Goal: Information Seeking & Learning: Learn about a topic

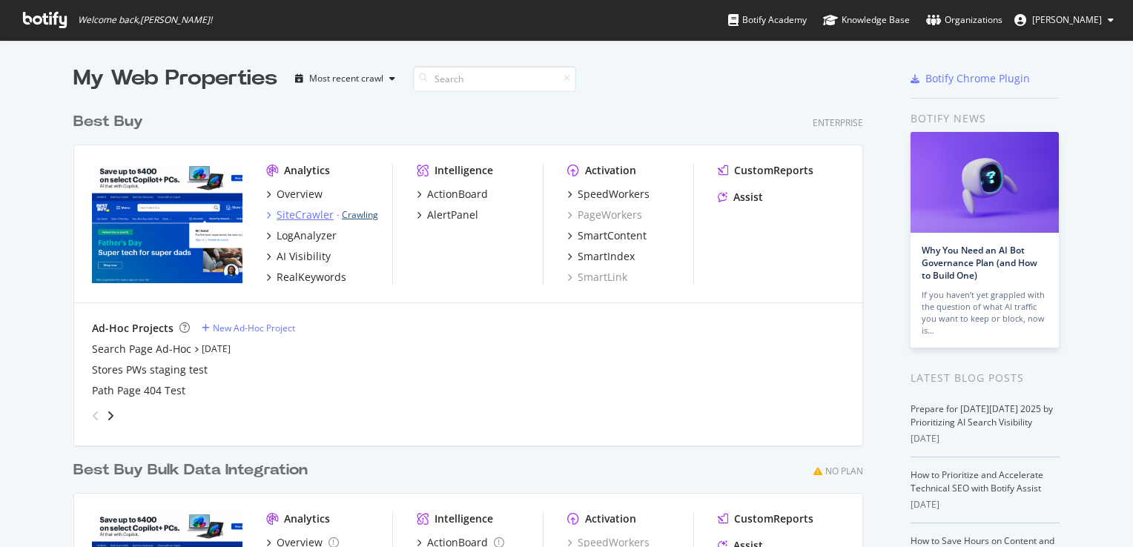
scroll to position [536, 1110]
click at [312, 220] on div "SiteCrawler" at bounding box center [305, 215] width 57 height 15
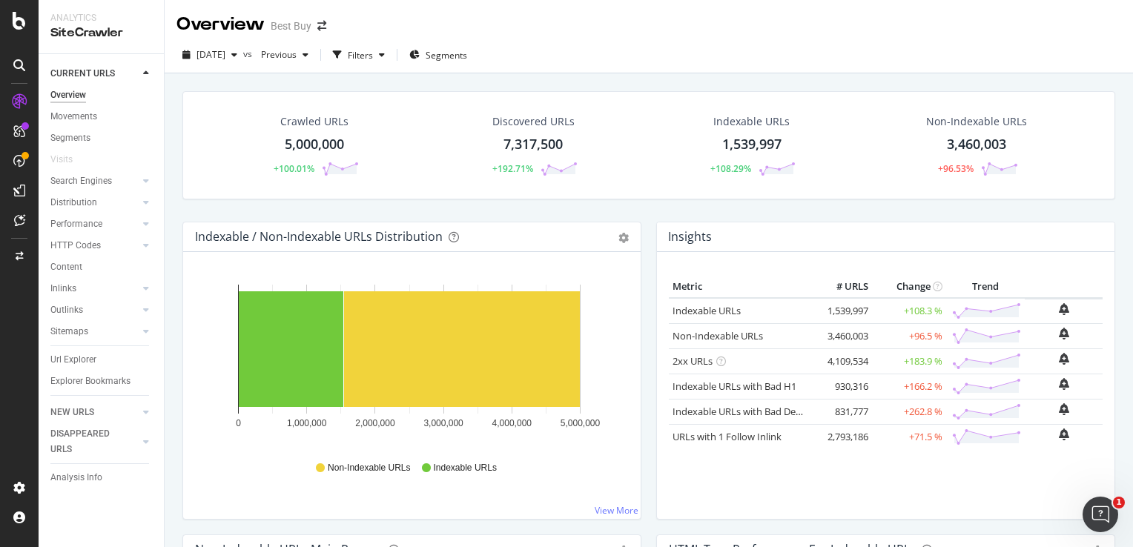
drag, startPoint x: 79, startPoint y: 359, endPoint x: 1019, endPoint y: 402, distance: 940.8
click at [79, 359] on div "Url Explorer" at bounding box center [73, 360] width 46 height 16
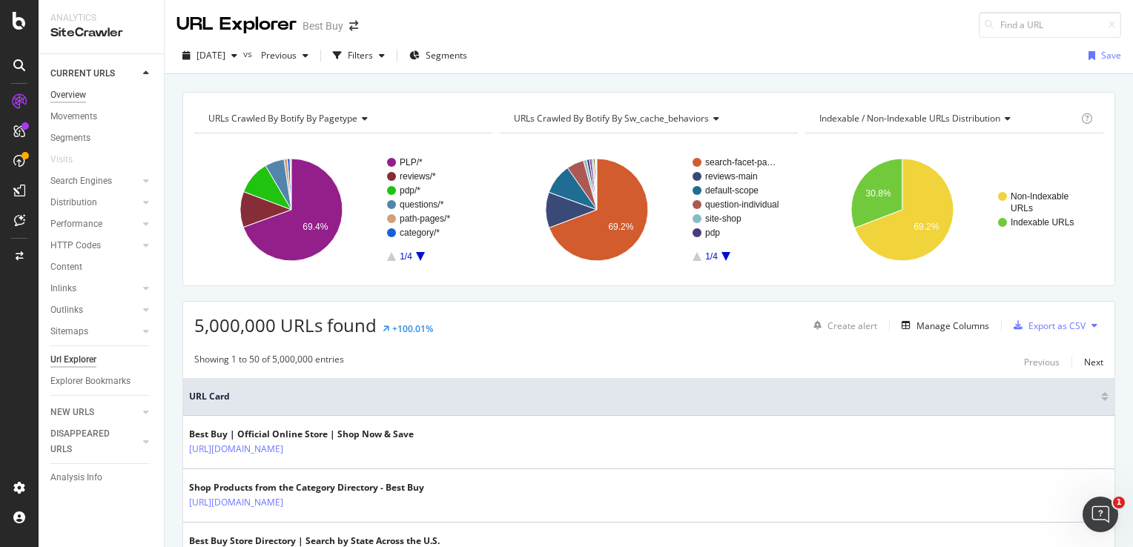
click at [82, 97] on div "Overview" at bounding box center [68, 96] width 36 height 16
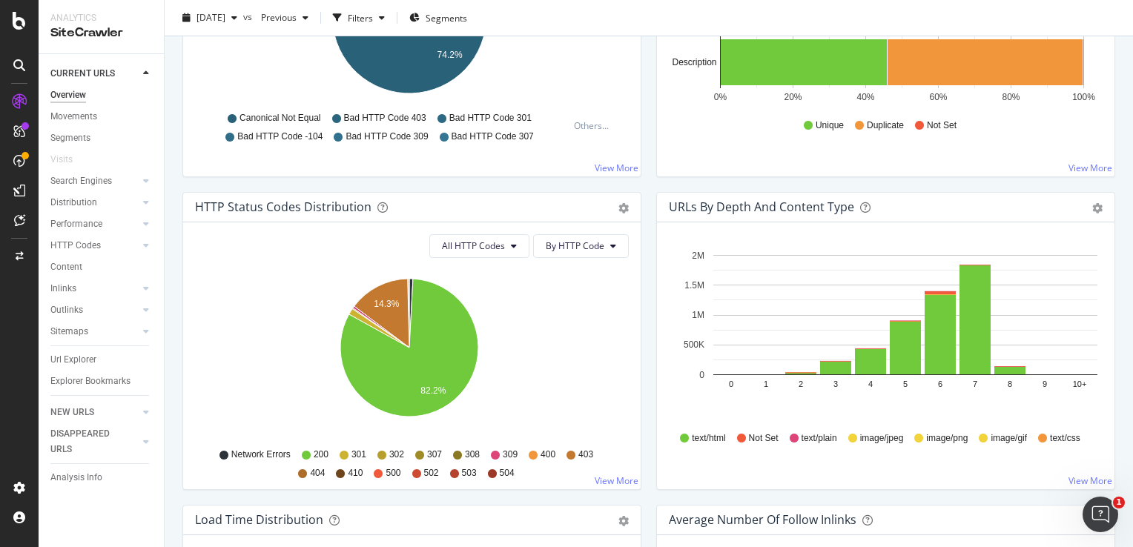
scroll to position [668, 0]
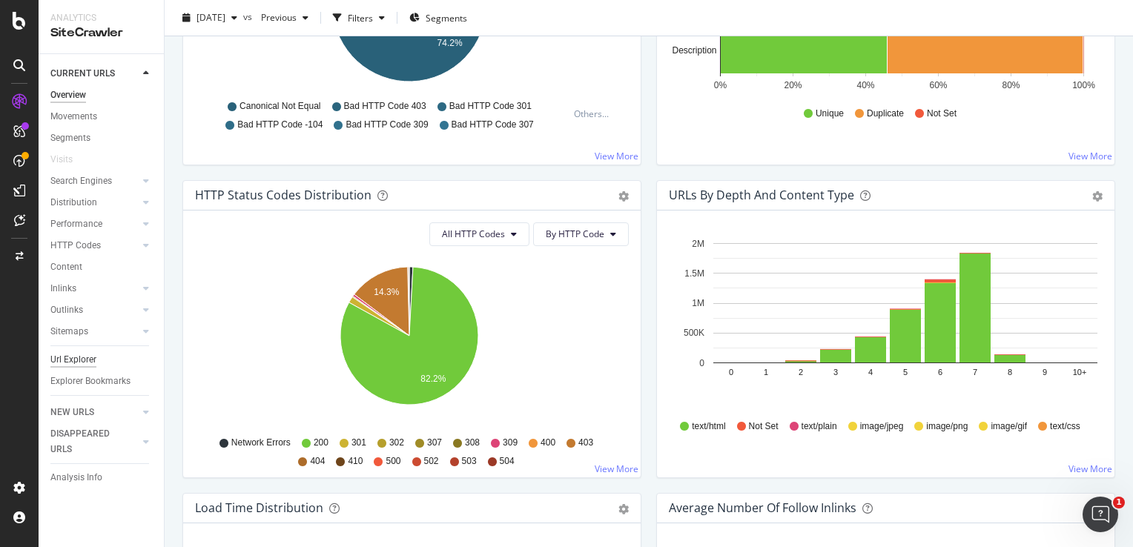
click at [86, 363] on div "Url Explorer" at bounding box center [73, 360] width 46 height 16
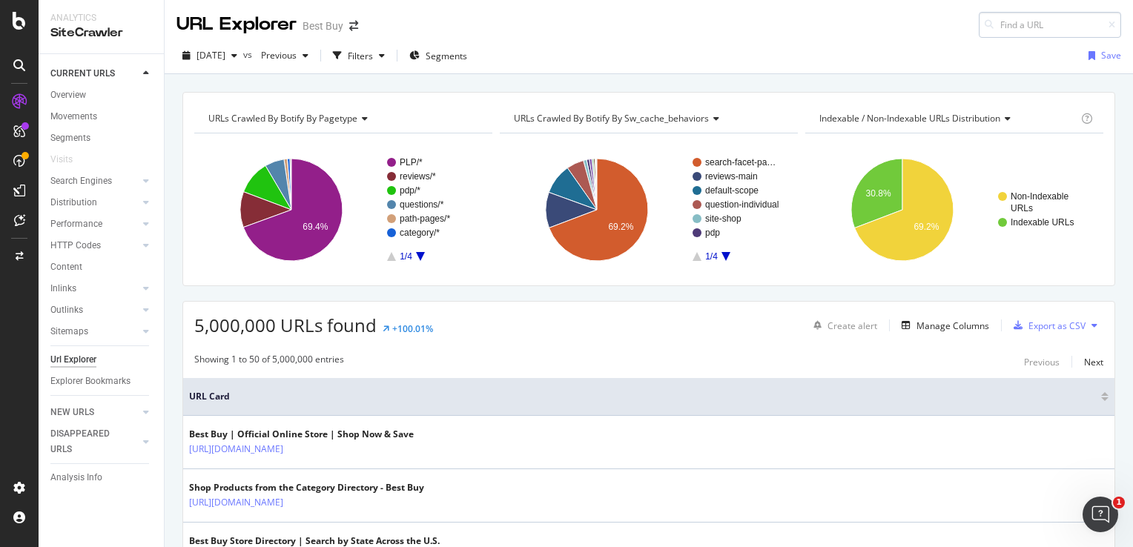
click at [1002, 24] on input at bounding box center [1050, 25] width 142 height 26
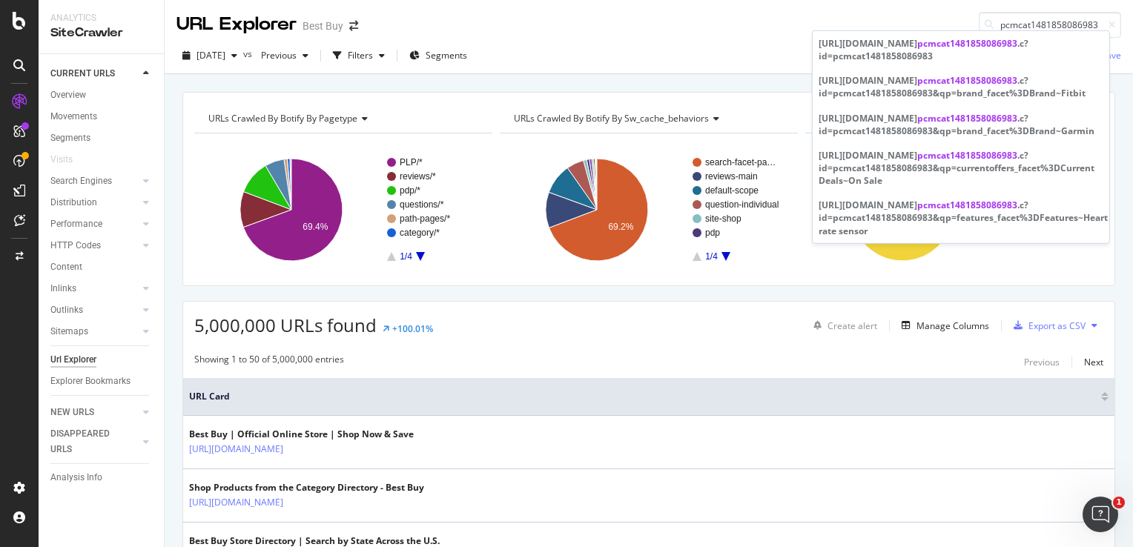
type input "pcmcat1481858086983"
drag, startPoint x: 943, startPoint y: 56, endPoint x: 960, endPoint y: 90, distance: 38.8
click at [943, 56] on div "https://www.bestbuy.com/site/health-fitness-sports/activity-trackers-pedometers…" at bounding box center [961, 49] width 285 height 25
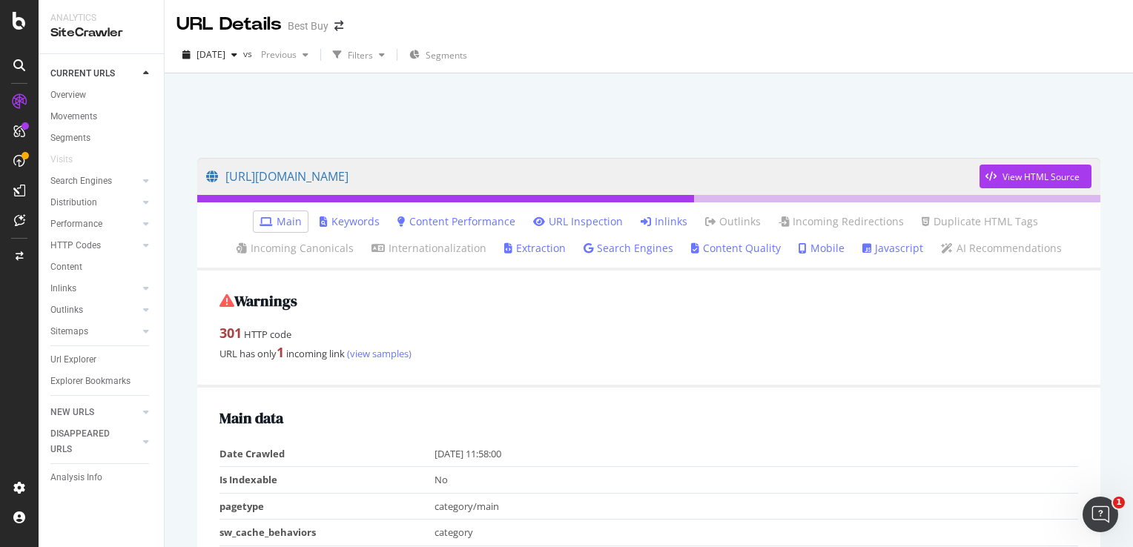
click at [651, 217] on link "Inlinks" at bounding box center [664, 221] width 47 height 15
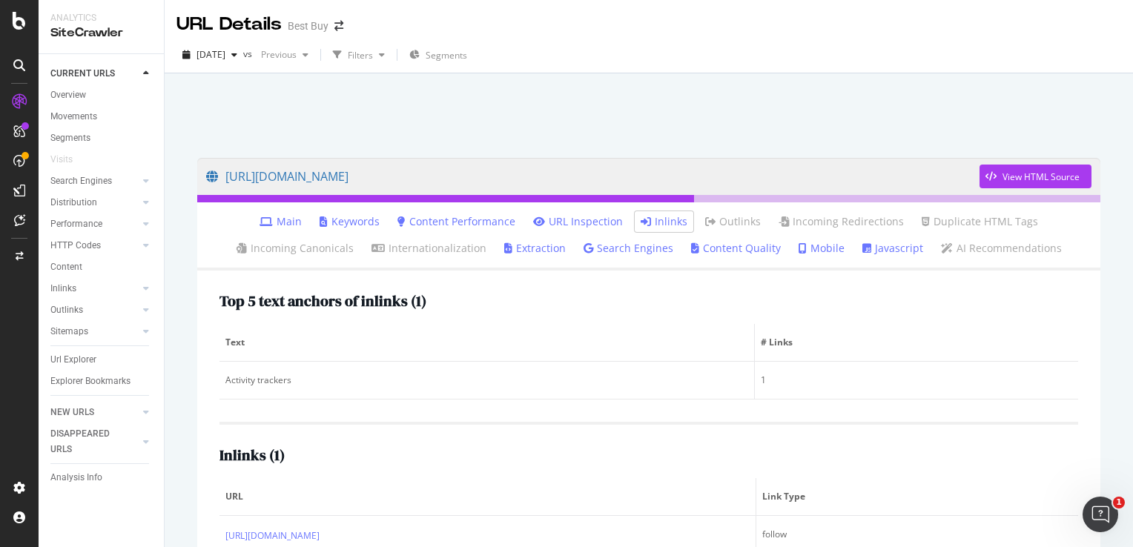
drag, startPoint x: 68, startPoint y: 363, endPoint x: 516, endPoint y: 377, distance: 449.0
click at [68, 363] on div "Url Explorer" at bounding box center [73, 360] width 46 height 16
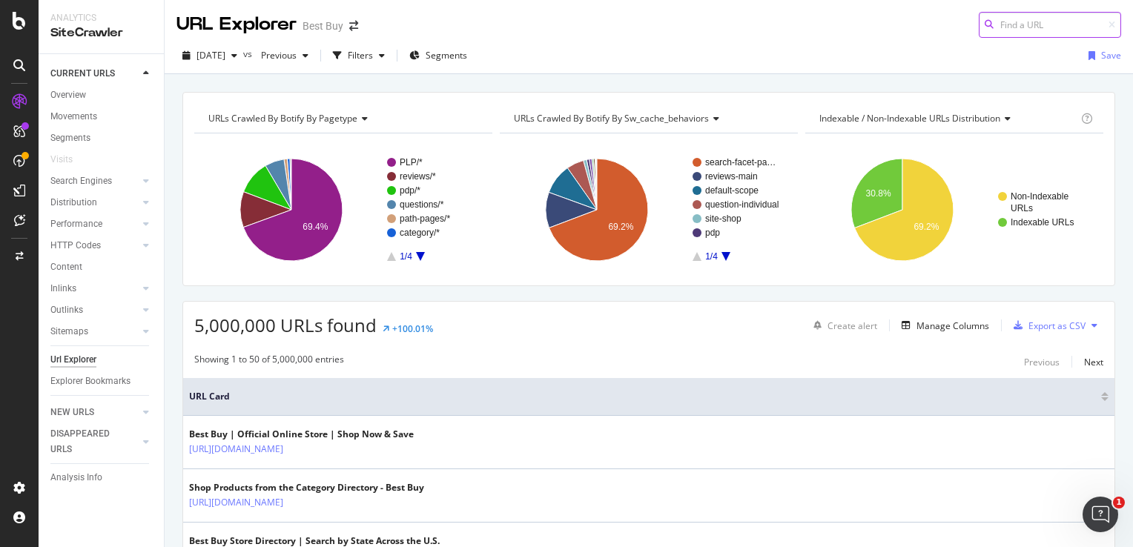
click at [1010, 21] on input at bounding box center [1050, 25] width 142 height 26
paste input "Fitness Equipment Services page (pcmcat1603998354691"
click at [1002, 28] on input "Fitness Equipment Services page (pcmcat1603998354691" at bounding box center [1050, 25] width 142 height 26
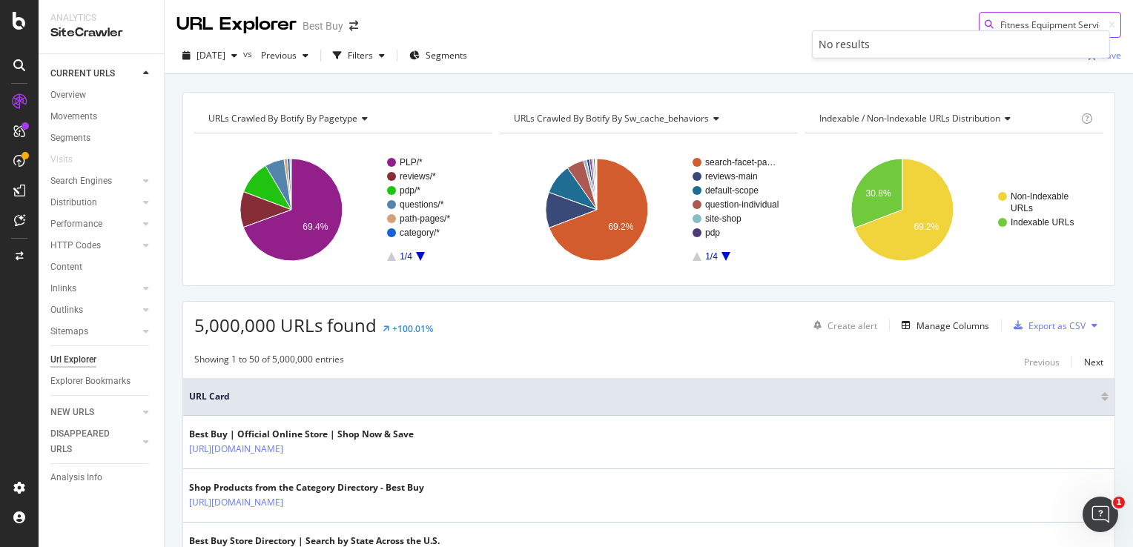
click at [1018, 24] on input "Fitness Equipment Services page (pcmcat1603998354691" at bounding box center [1050, 25] width 142 height 26
paste input "https://www.bestbuy.com/site/wearable-technology/fitness-trackers-and-accessori…"
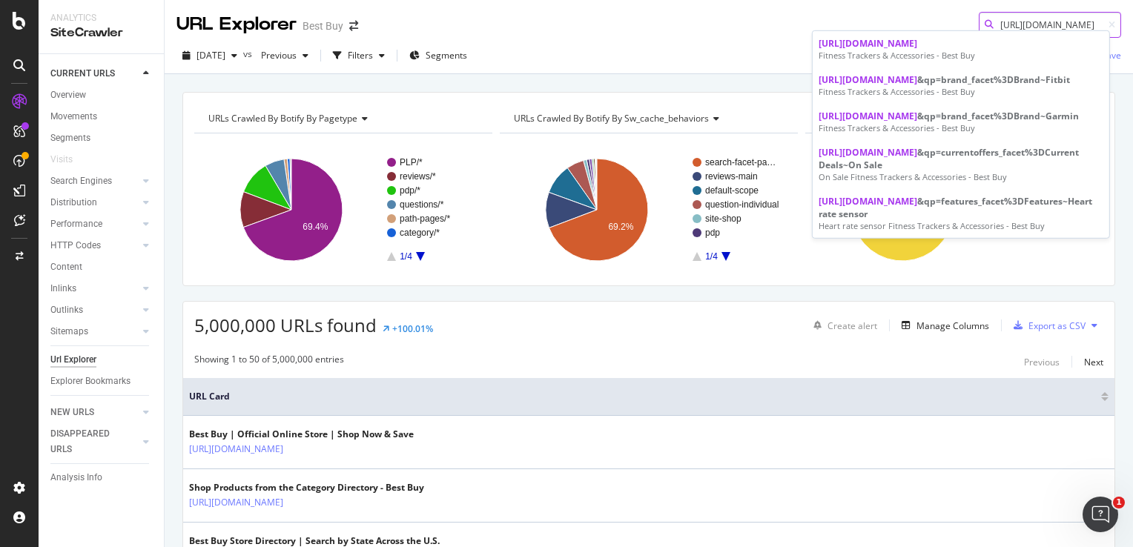
click at [990, 25] on input "https://www.bestbuy.com/site/wearable-technology/fitness-trackers-and-accessori…" at bounding box center [1050, 25] width 142 height 26
drag, startPoint x: 1046, startPoint y: 23, endPoint x: 1076, endPoint y: 27, distance: 30.0
click at [1076, 27] on input "https://www.bestbuy.com/site/wearable-technology/fitness-trackers-and-accessori…" at bounding box center [1050, 25] width 142 height 26
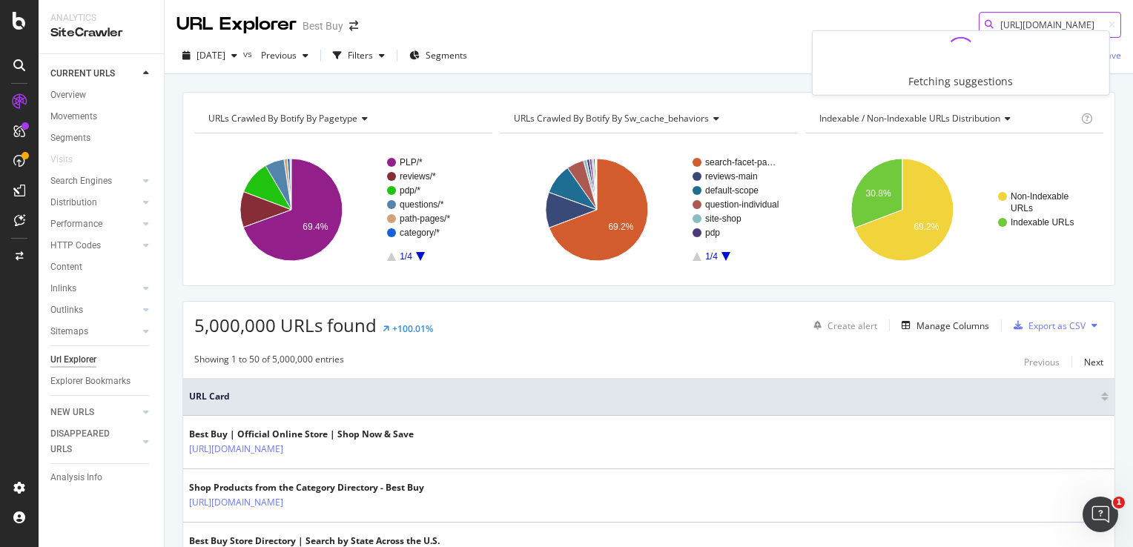
scroll to position [0, 90]
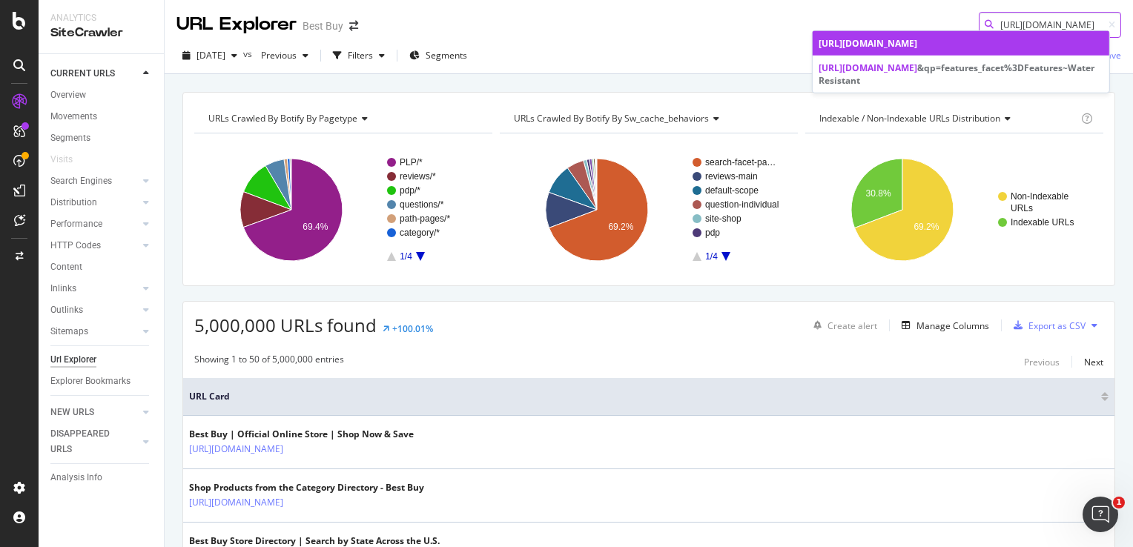
type input "[URL][DOMAIN_NAME]"
click at [1035, 50] on div "[URL][DOMAIN_NAME]" at bounding box center [961, 43] width 285 height 13
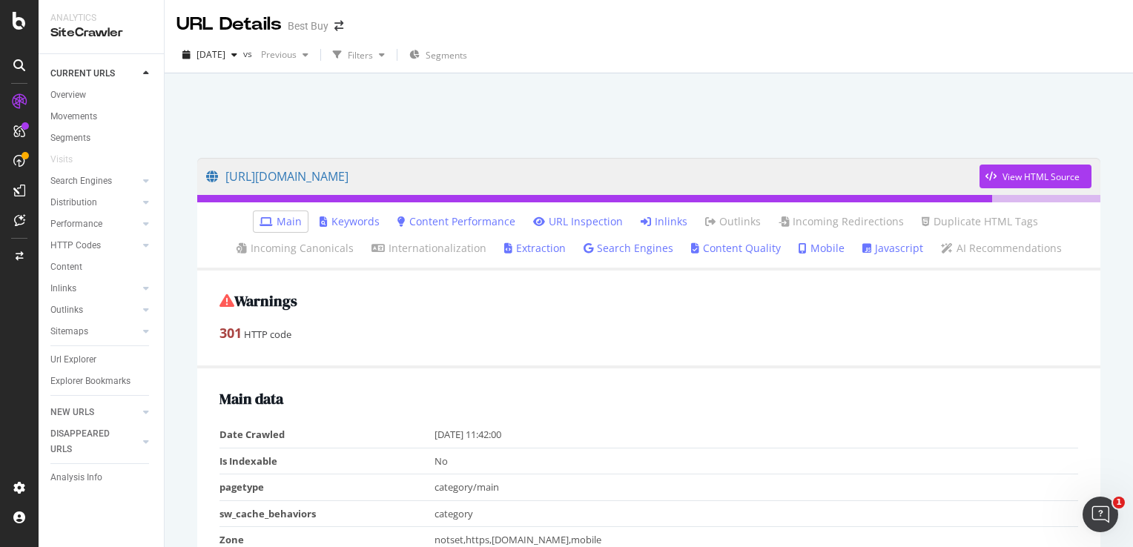
click at [659, 215] on link "Inlinks" at bounding box center [664, 221] width 47 height 15
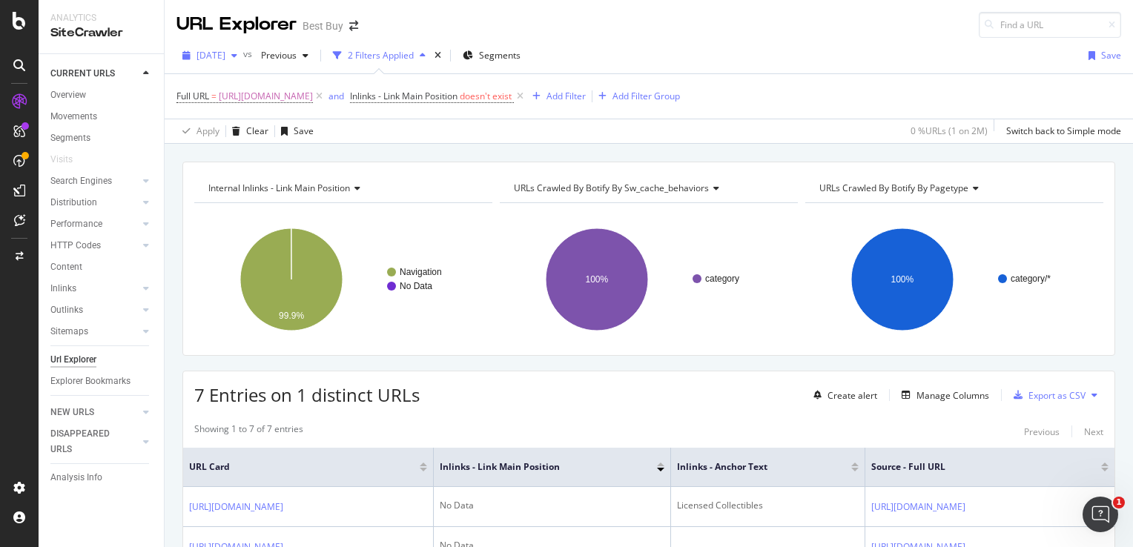
drag, startPoint x: 223, startPoint y: 52, endPoint x: 223, endPoint y: 61, distance: 8.9
click at [223, 52] on span "2025 Sep. 23rd" at bounding box center [211, 55] width 29 height 13
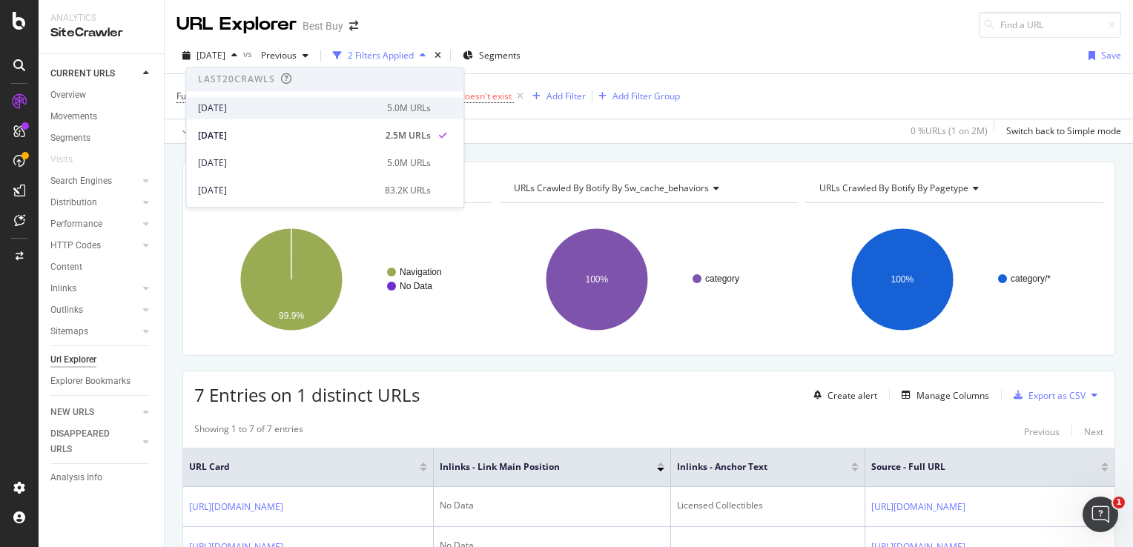
click at [225, 105] on div "[DATE]" at bounding box center [288, 108] width 180 height 13
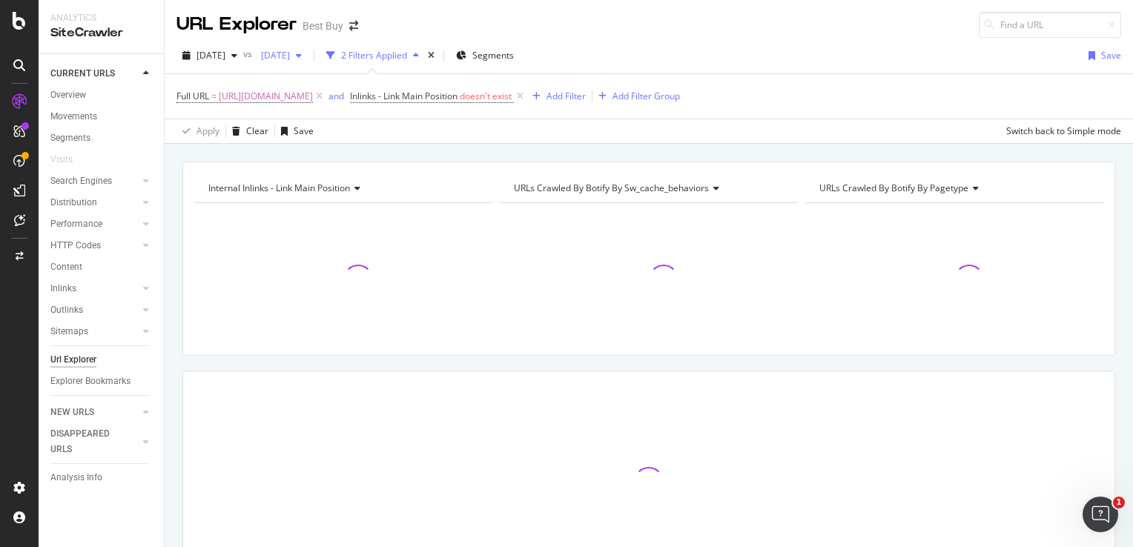
click at [308, 46] on div "2025 Sep. 9th" at bounding box center [281, 56] width 53 height 22
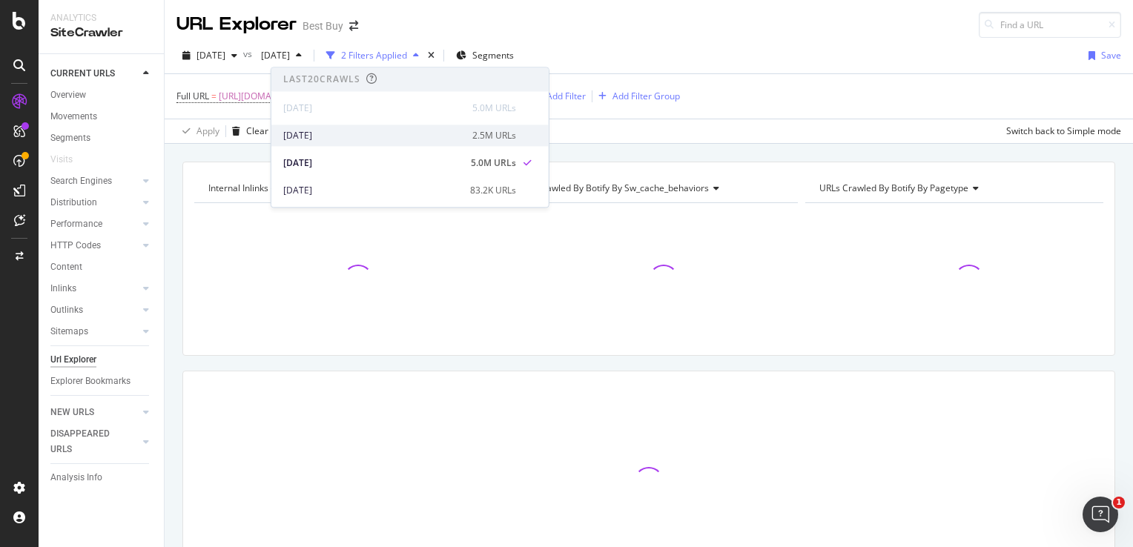
click at [317, 125] on div "2025 Sep. 23rd 2.5M URLs" at bounding box center [409, 136] width 277 height 22
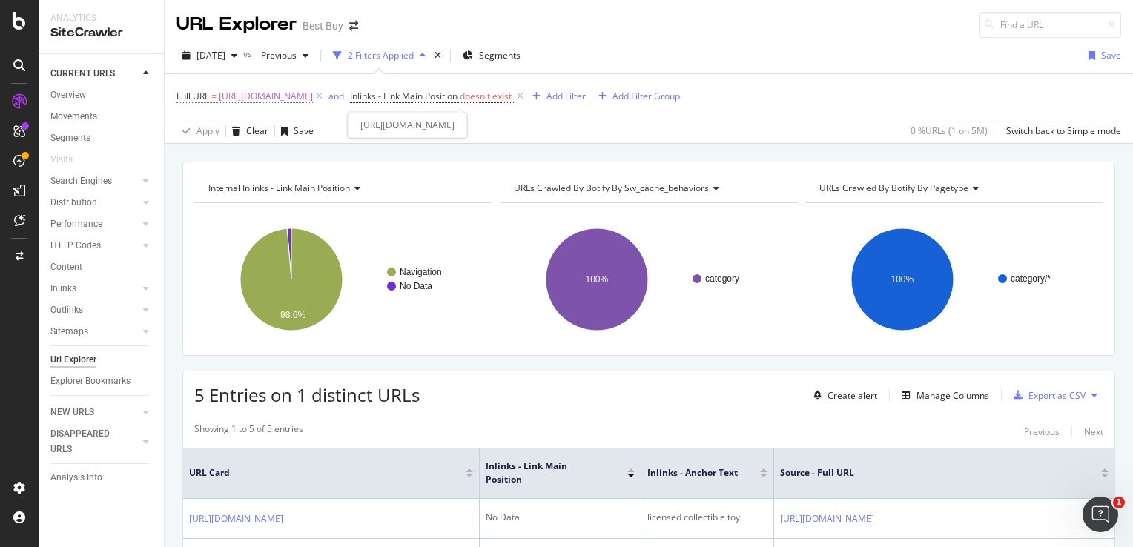
drag, startPoint x: 479, startPoint y: 93, endPoint x: 486, endPoint y: 96, distance: 7.6
click at [313, 93] on span "https://www.bestbuy.com/site/toys-games-collectibles/licensed-collectibles/pcmc…" at bounding box center [266, 96] width 94 height 21
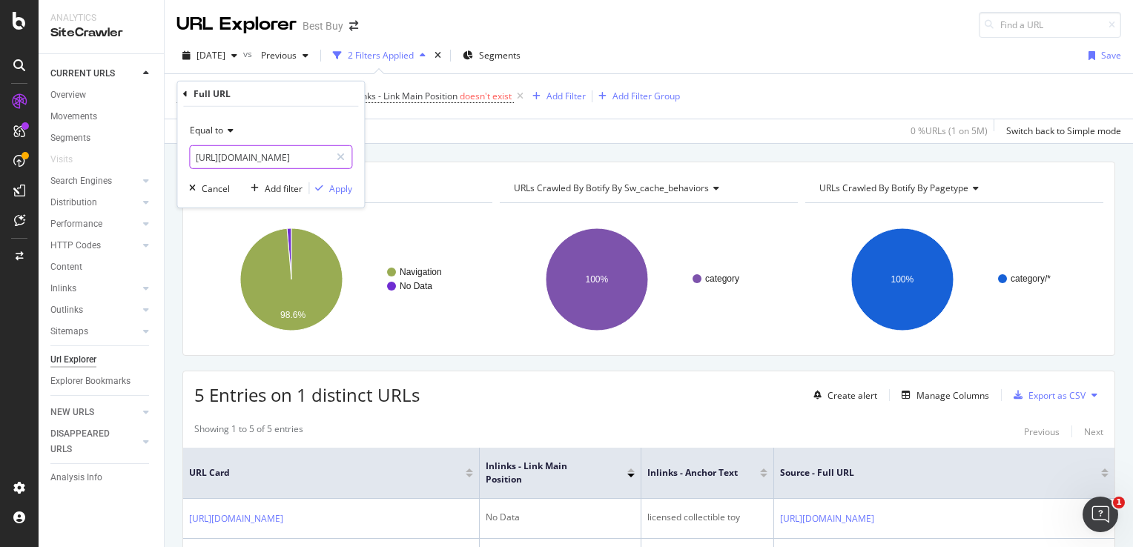
click at [287, 159] on input "https://www.bestbuy.com/site/toys-games-collectibles/licensed-collectibles/pcmc…" at bounding box center [260, 157] width 140 height 24
click at [297, 156] on input "https://www.bestbuy.com/site/toys-games-collectibles/licensed-collectibles/pcmc…" at bounding box center [260, 157] width 140 height 24
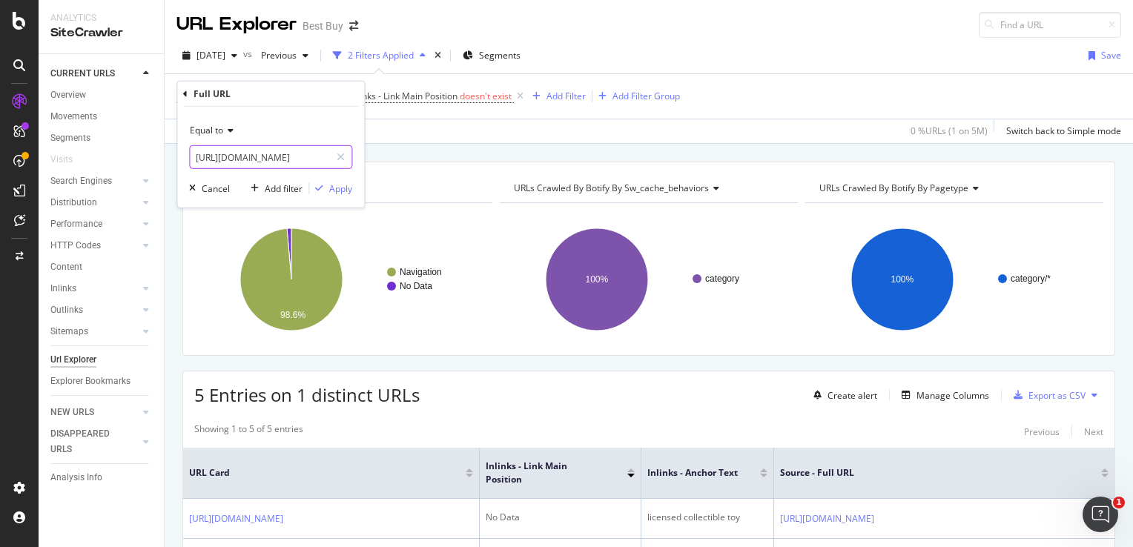
click at [297, 156] on input "https://www.bestbuy.com/site/toys-games-collectibles/licensed-collectibles/pcmc…" at bounding box center [260, 157] width 140 height 24
paste input "health-wellness/fitness-trackers-and-accessories/pcmcat1481858086983.c?id=pcmca…"
type input "[URL][DOMAIN_NAME]"
click at [341, 185] on div "Apply" at bounding box center [340, 188] width 23 height 13
